Goal: Transaction & Acquisition: Download file/media

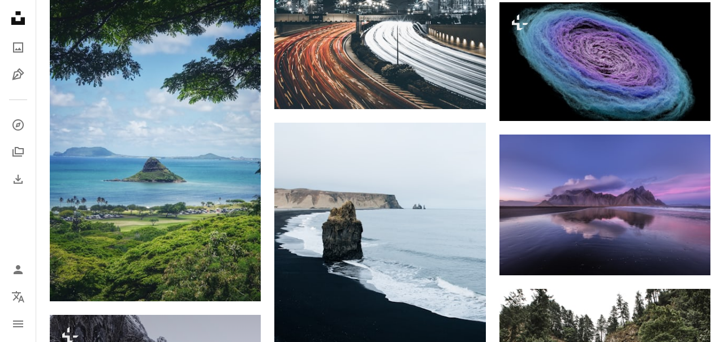
scroll to position [4612, 0]
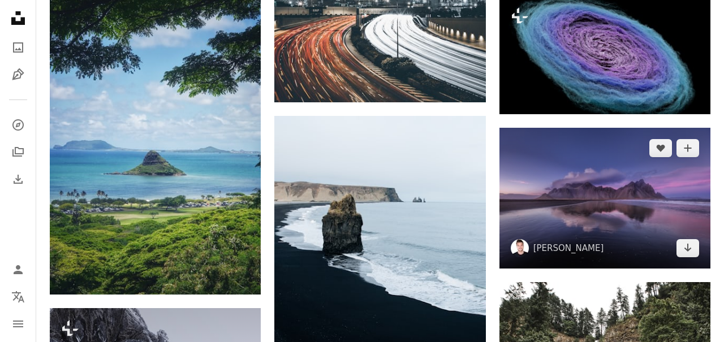
click at [549, 187] on img at bounding box center [605, 198] width 211 height 141
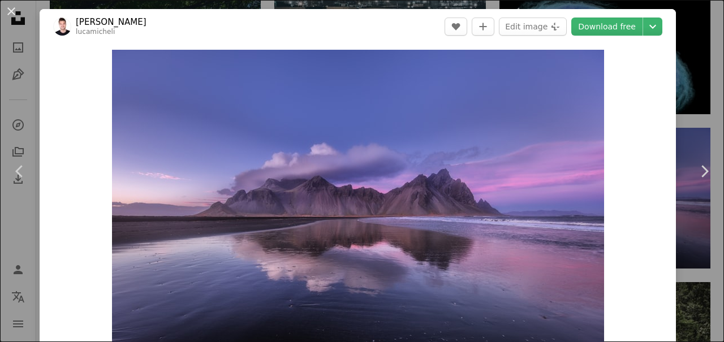
click at [657, 22] on icon "Chevron down" at bounding box center [653, 27] width 18 height 14
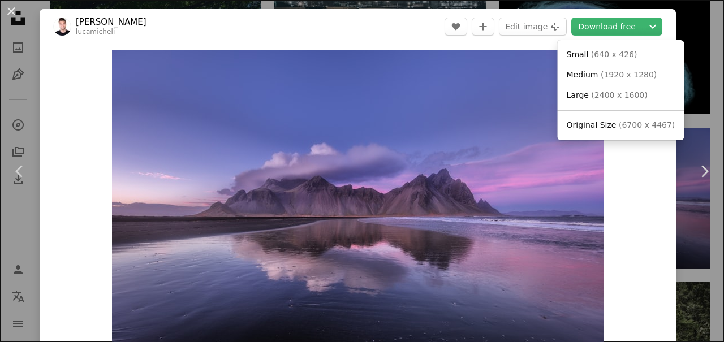
click at [605, 126] on span "Original Size" at bounding box center [592, 125] width 50 height 9
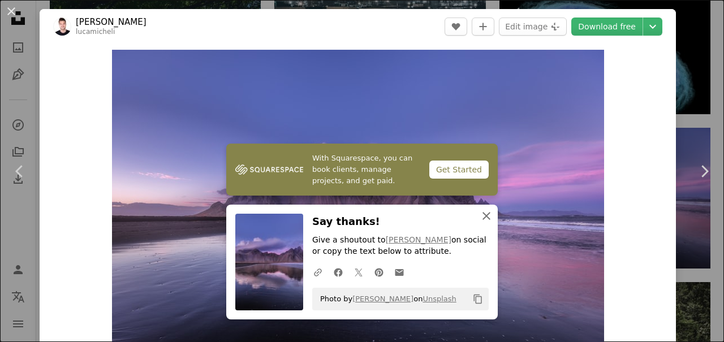
click at [484, 212] on icon "An X shape" at bounding box center [487, 216] width 14 height 14
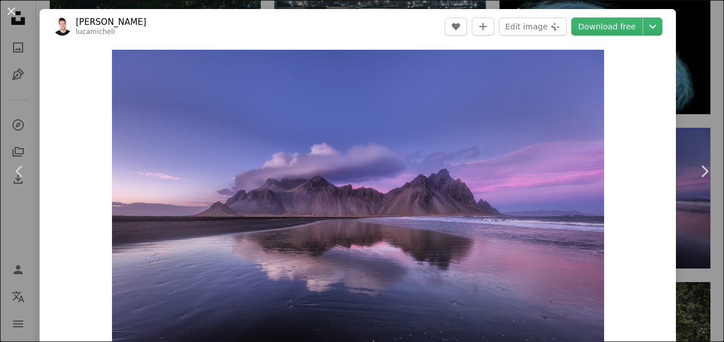
click at [12, 11] on button "An X shape" at bounding box center [12, 12] width 14 height 14
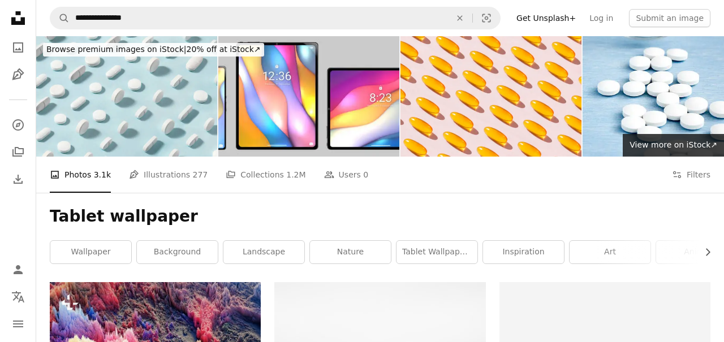
click at [441, 252] on link "tablet wallpaper anime" at bounding box center [437, 252] width 81 height 23
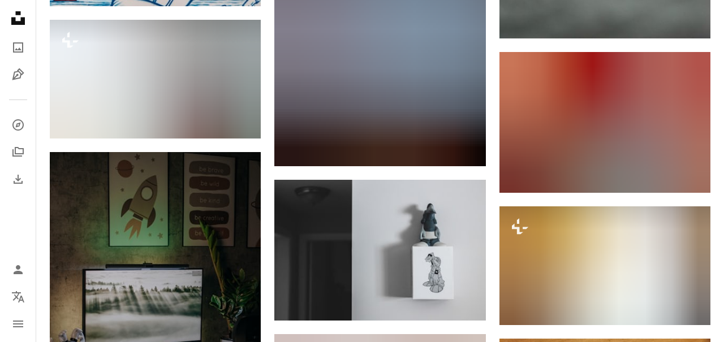
scroll to position [10219, 0]
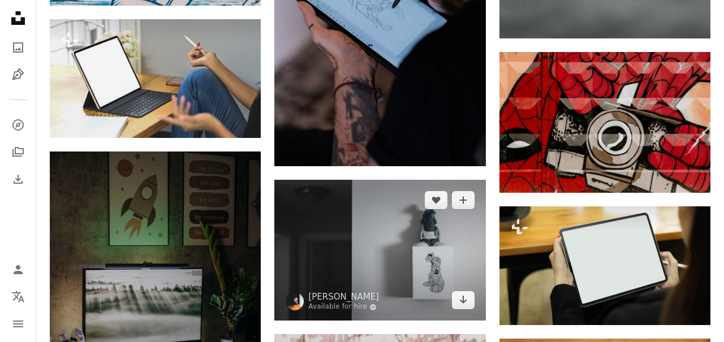
click at [363, 274] on img at bounding box center [379, 250] width 211 height 141
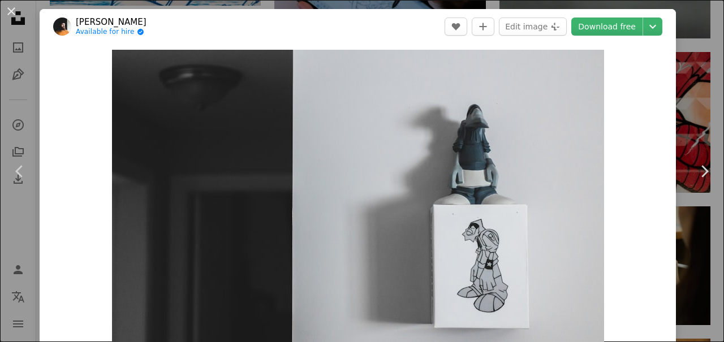
click at [662, 21] on icon "Chevron down" at bounding box center [653, 27] width 18 height 14
click at [662, 29] on icon "Chevron down" at bounding box center [653, 27] width 18 height 14
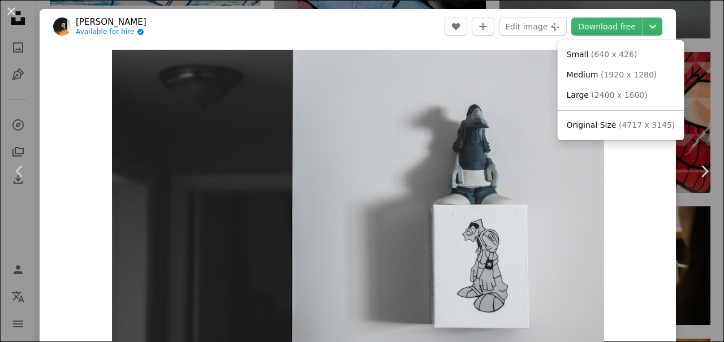
click at [586, 129] on span "Original Size" at bounding box center [592, 125] width 50 height 9
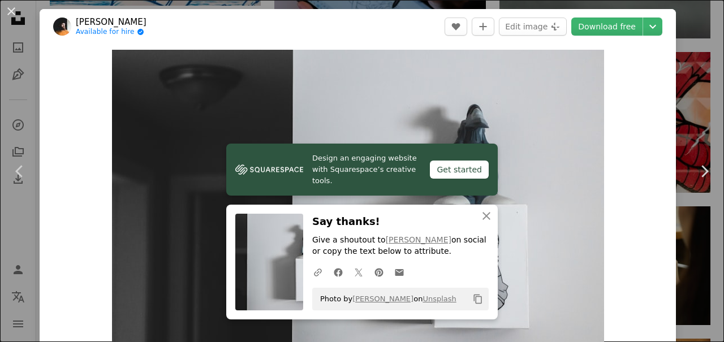
click at [10, 15] on button "An X shape" at bounding box center [12, 12] width 14 height 14
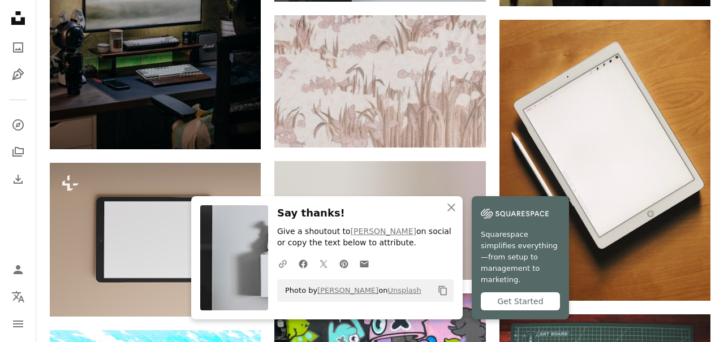
scroll to position [10539, 0]
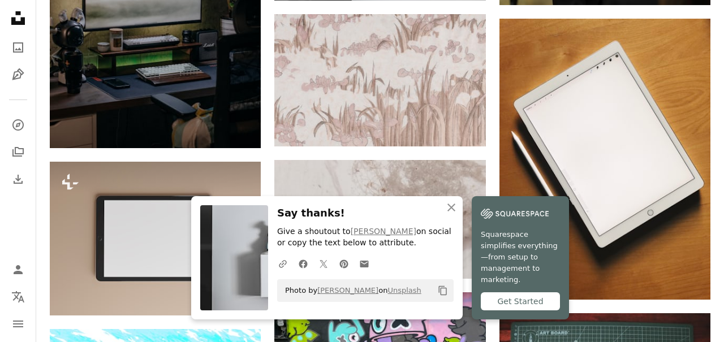
click at [459, 212] on button "An X shape Close" at bounding box center [451, 207] width 23 height 23
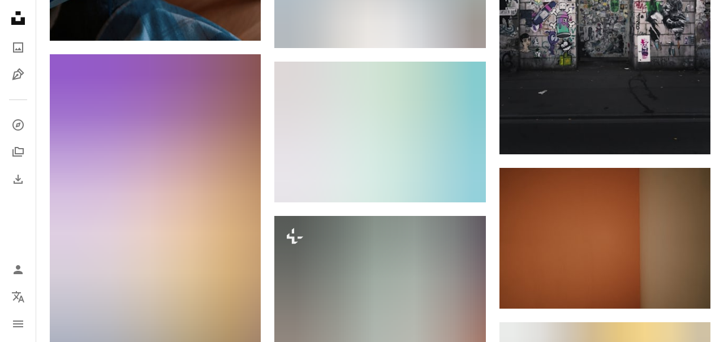
scroll to position [22396, 0]
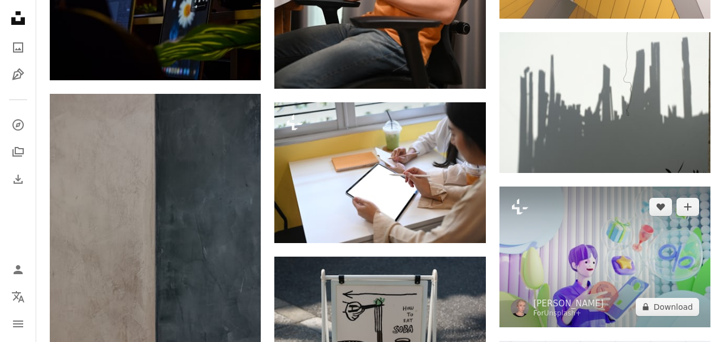
click at [565, 272] on img at bounding box center [605, 257] width 211 height 141
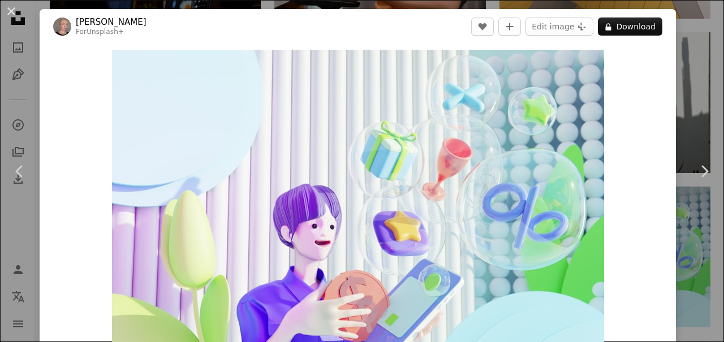
click at [15, 14] on button "An X shape" at bounding box center [12, 12] width 14 height 14
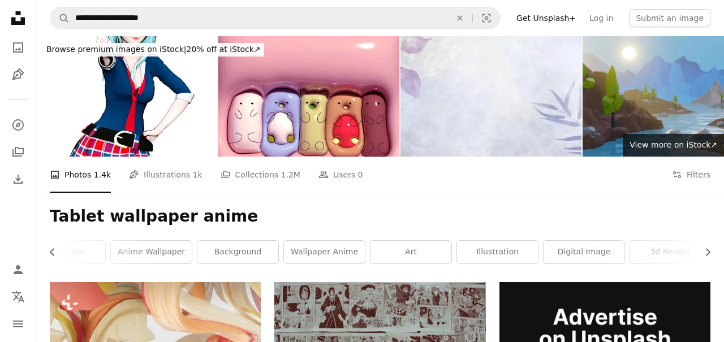
scroll to position [0, 200]
click at [326, 252] on link "wallpaper anime" at bounding box center [323, 252] width 81 height 23
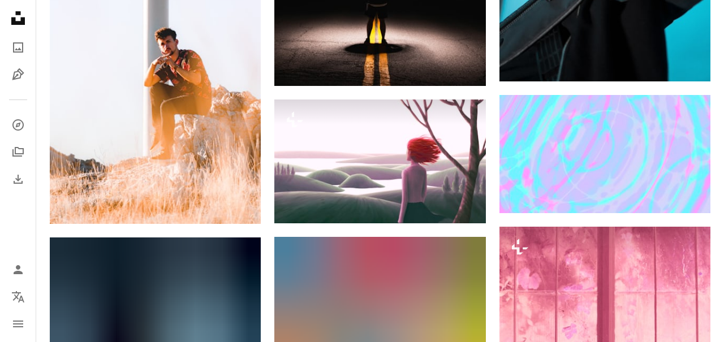
scroll to position [10778, 0]
